Goal: Task Accomplishment & Management: Complete application form

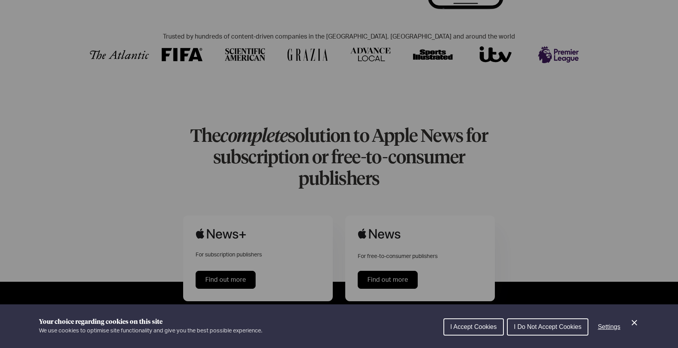
scroll to position [301, 0]
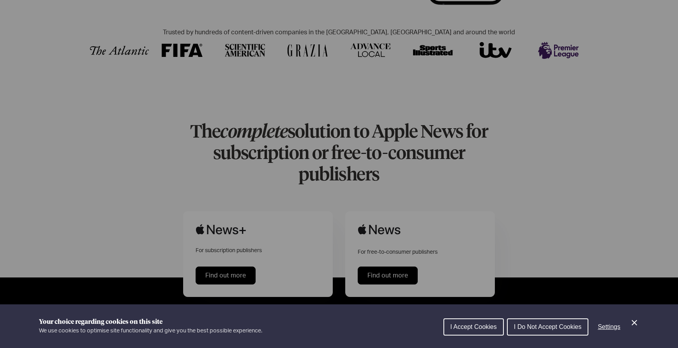
click at [487, 330] on button "I Accept Cookies" at bounding box center [473, 326] width 60 height 17
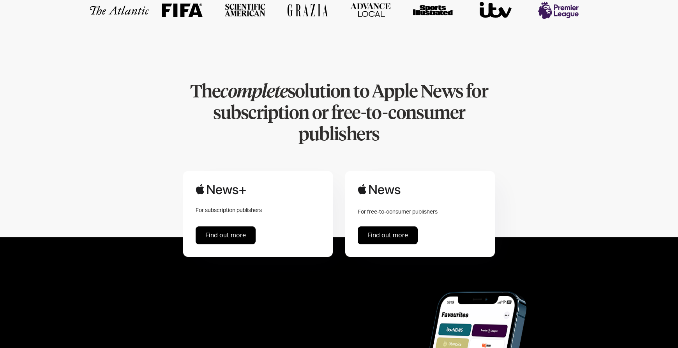
scroll to position [341, 0]
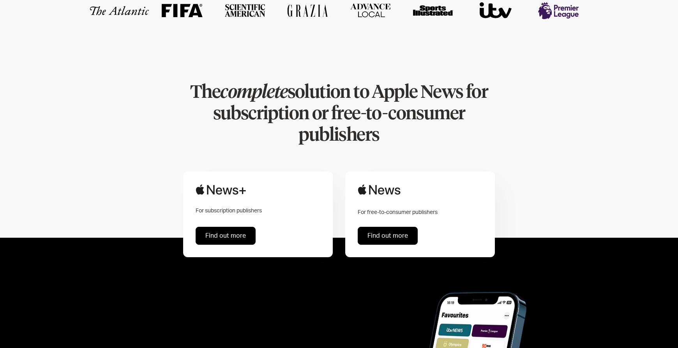
click at [387, 227] on link "Find out more" at bounding box center [388, 236] width 60 height 18
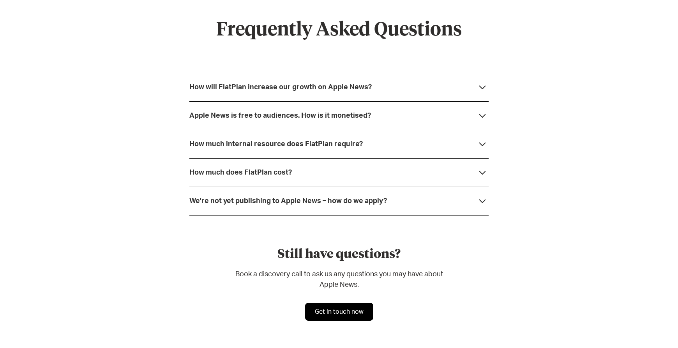
scroll to position [2093, 0]
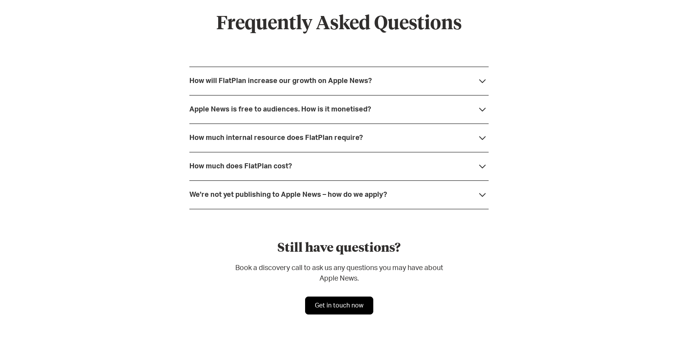
click at [484, 166] on icon at bounding box center [482, 166] width 12 height 12
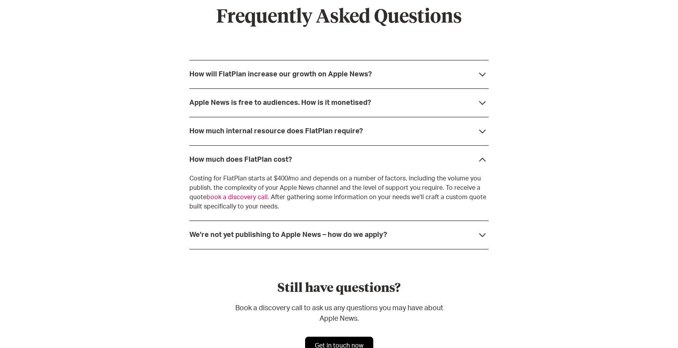
scroll to position [2097, 0]
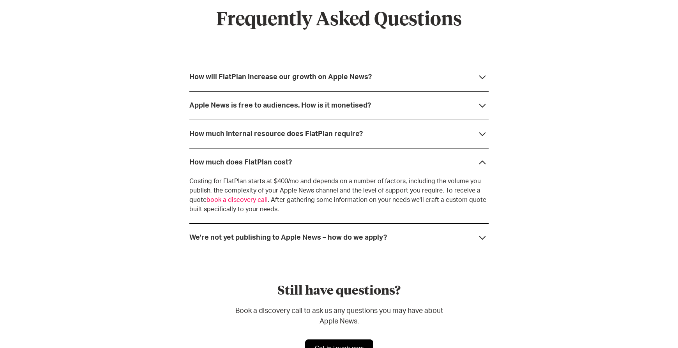
click at [482, 106] on icon at bounding box center [482, 105] width 12 height 12
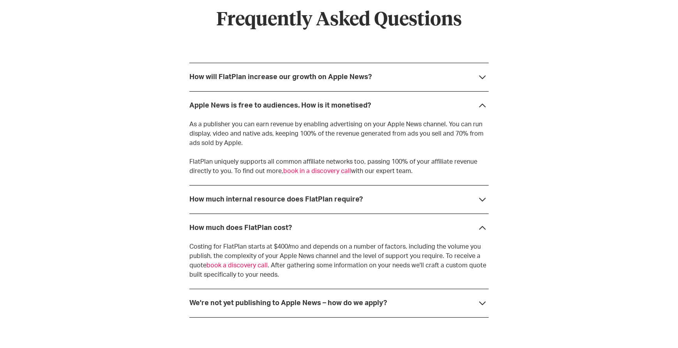
click at [483, 104] on icon at bounding box center [482, 106] width 7 height 4
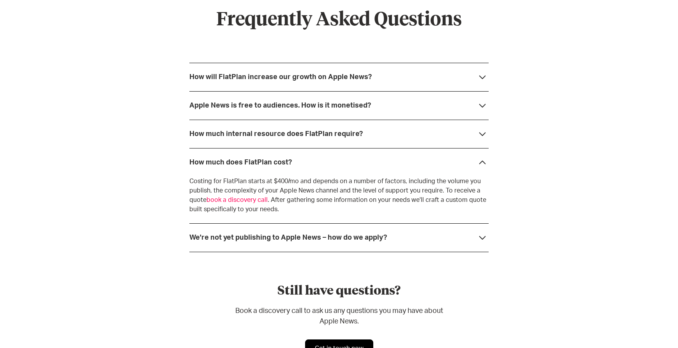
click at [482, 133] on icon at bounding box center [482, 134] width 12 height 12
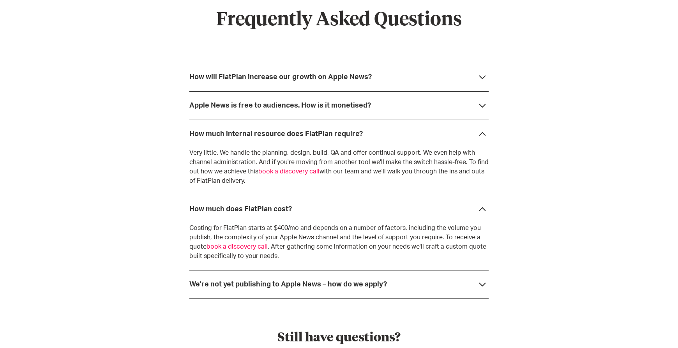
click at [482, 133] on icon at bounding box center [482, 134] width 7 height 4
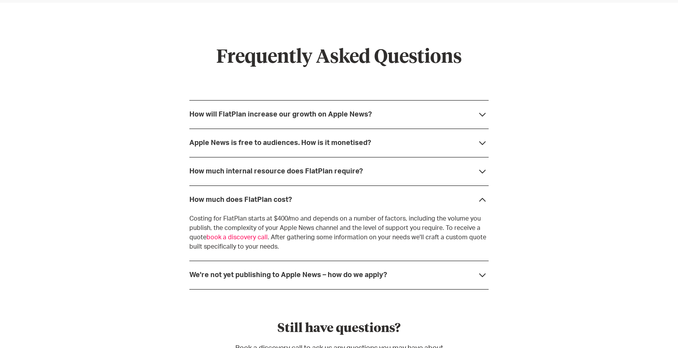
scroll to position [2044, 0]
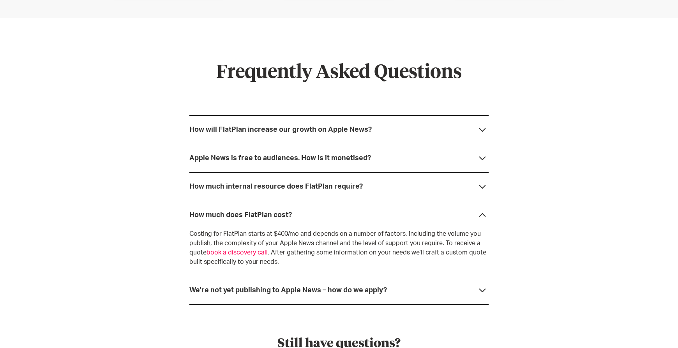
click at [483, 130] on icon at bounding box center [482, 130] width 7 height 4
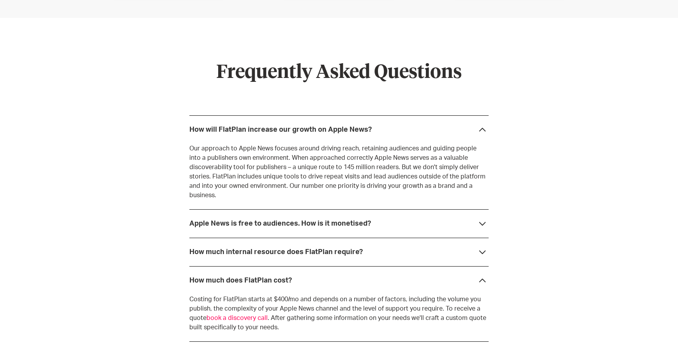
click at [482, 128] on icon at bounding box center [482, 130] width 7 height 4
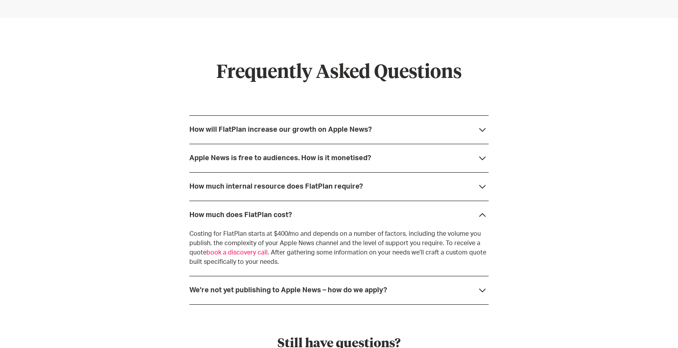
click at [250, 253] on link "book a discovery call" at bounding box center [236, 252] width 61 height 6
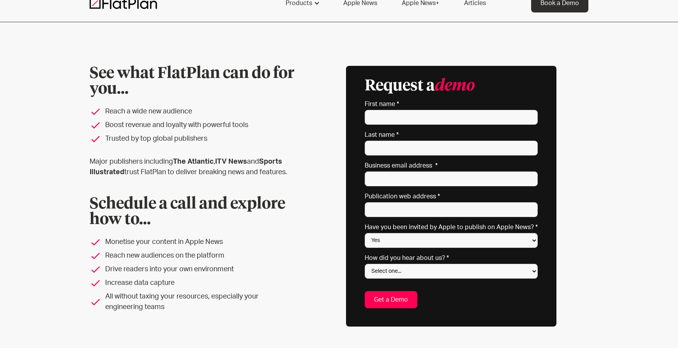
scroll to position [15, 0]
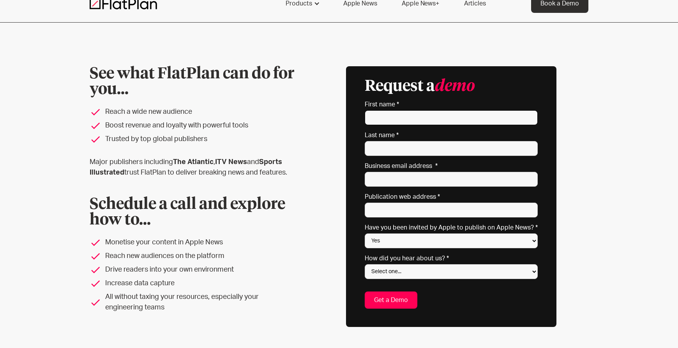
click at [419, 115] on input "First name *" at bounding box center [451, 117] width 173 height 15
type input "[PERSON_NAME]"
type input "Murch"
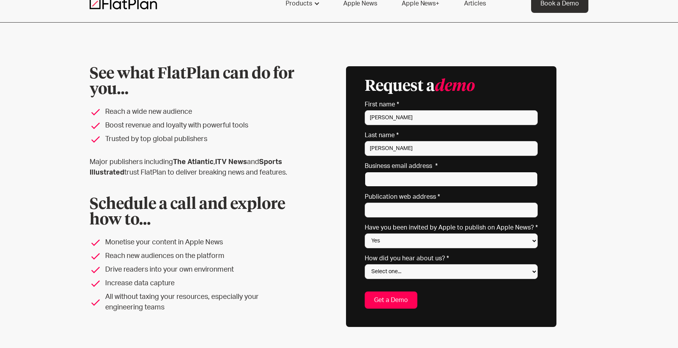
type input "jonny.murch@redtorch.co"
type input "Unit 37, 1st floor Tileyard Studios"
click at [465, 176] on input "jonny.murch@redtorch.co" at bounding box center [451, 179] width 173 height 15
click at [448, 178] on input "jonny.murch@redtorch.co" at bounding box center [451, 179] width 173 height 15
type input "jonny.murch@redtorch.sport"
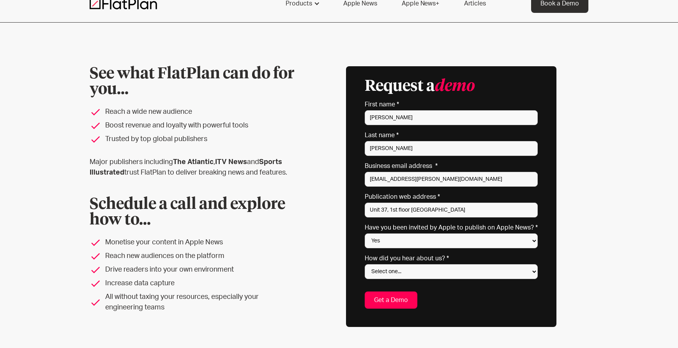
click at [607, 174] on div "See what FlatPlan can do for you... Reach a wide new audience Boost revenue and…" at bounding box center [339, 197] width 678 height 348
drag, startPoint x: 463, startPoint y: 211, endPoint x: 362, endPoint y: 212, distance: 101.3
click at [362, 212] on div "Request a demo * indicates required fields First name * Jonny Last name * Murch…" at bounding box center [451, 196] width 210 height 261
click at [443, 244] on select "Yes No Not sure" at bounding box center [451, 240] width 173 height 15
select select "No"
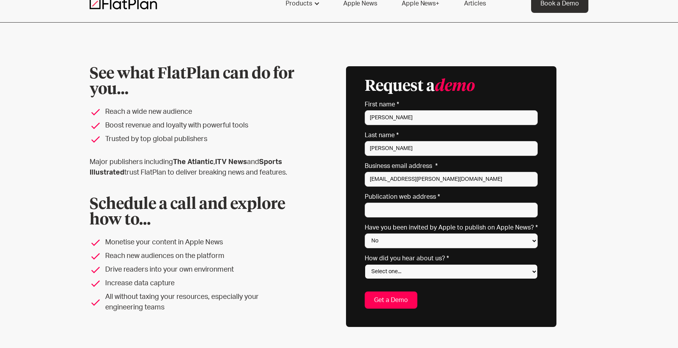
click at [439, 270] on select "Select one... Search engine (Google, DuckDuckGo etc) Apple website Google Ad Li…" at bounding box center [451, 271] width 173 height 15
select select "Apple website"
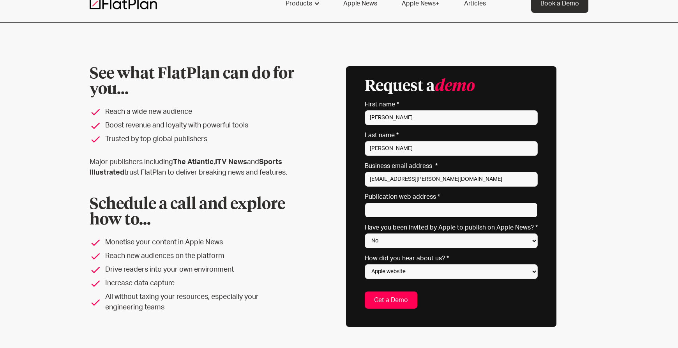
click at [415, 212] on input "Publication web address *" at bounding box center [451, 210] width 173 height 15
paste input "https://isu-skating.com/"
type input "https://isu-skating.com/"
click at [390, 301] on input "Get a Demo" at bounding box center [391, 299] width 53 height 17
type input "Please wait..."
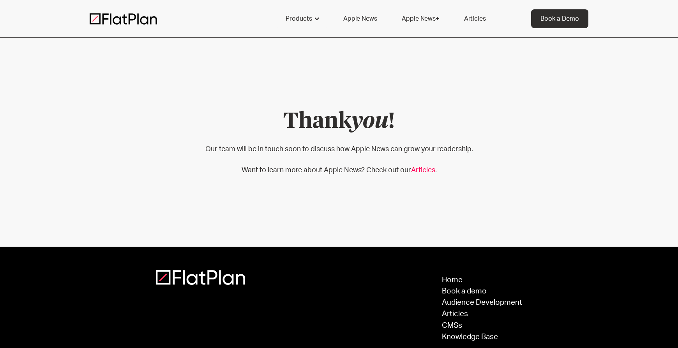
click at [453, 104] on div "Thank you ! Our team will be in touch soon to discuss how Apple News can grow y…" at bounding box center [339, 142] width 268 height 154
click at [120, 22] on img at bounding box center [123, 19] width 67 height 12
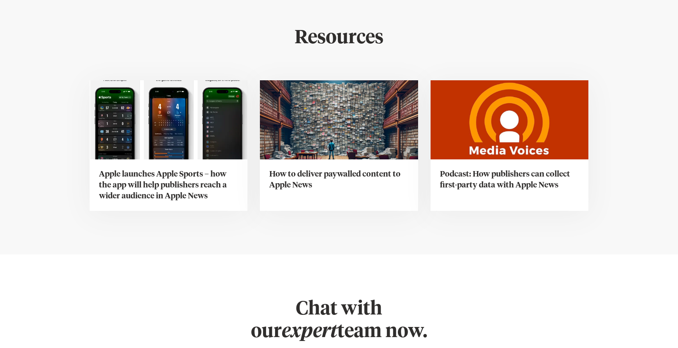
scroll to position [2778, 0]
